Goal: Task Accomplishment & Management: Use online tool/utility

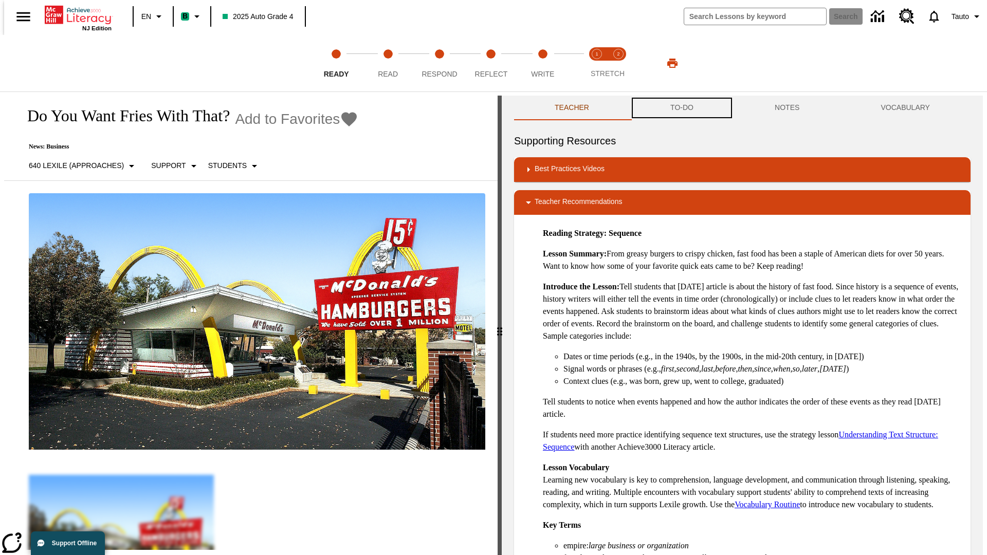
click at [681, 108] on button "TO-DO" at bounding box center [682, 108] width 104 height 25
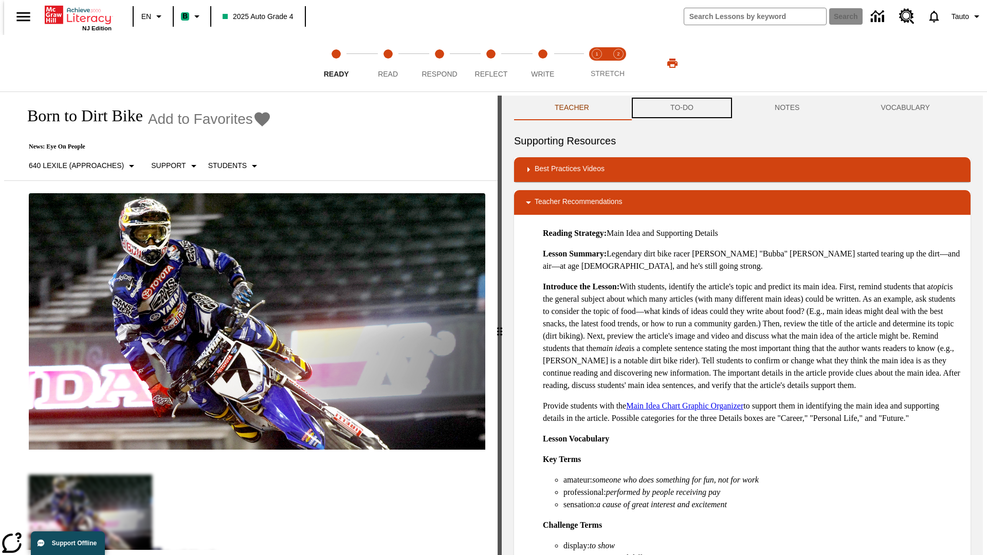
click at [681, 108] on button "TO-DO" at bounding box center [682, 108] width 104 height 25
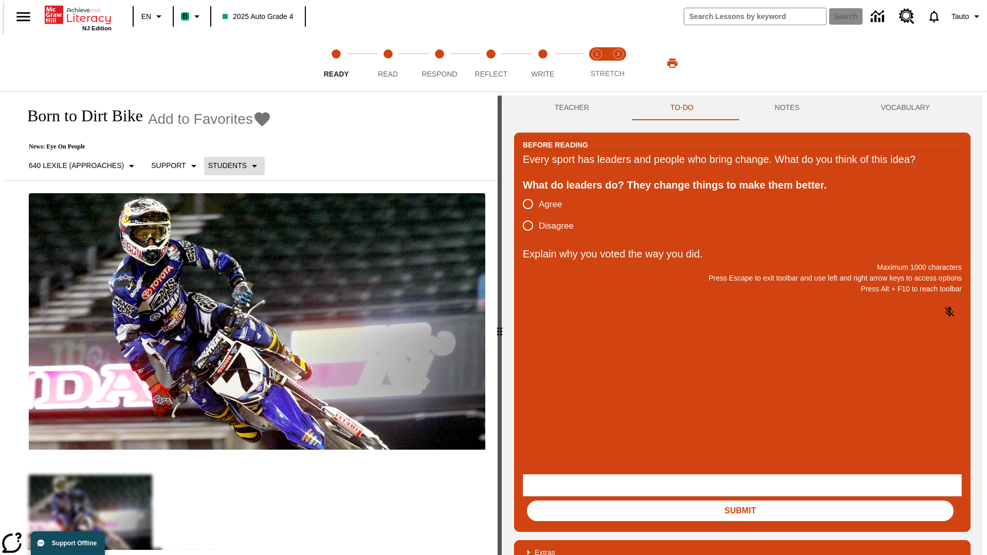
click at [228, 166] on p "Students" at bounding box center [227, 165] width 39 height 11
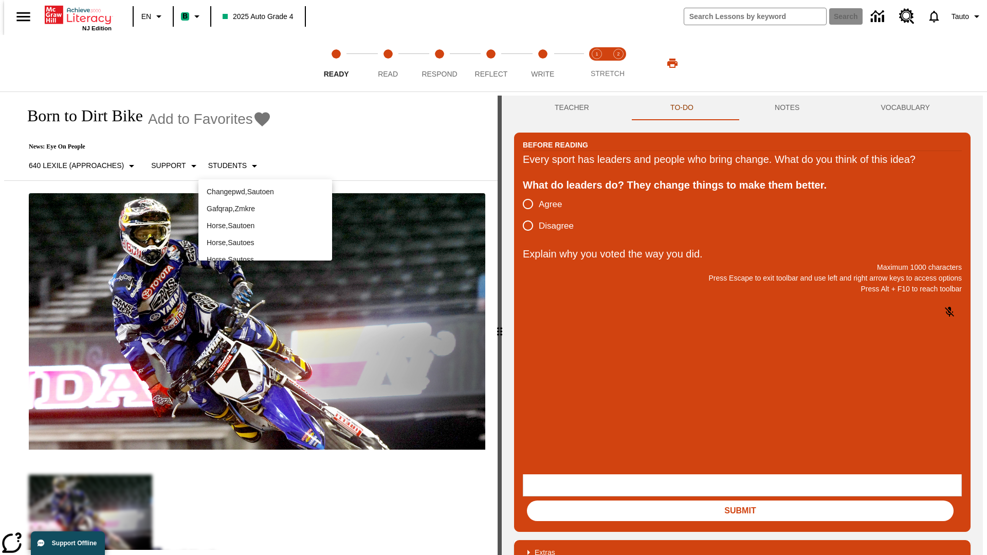
click at [265, 221] on p "Horse , Sautoen" at bounding box center [265, 226] width 117 height 11
